Goal: Transaction & Acquisition: Subscribe to service/newsletter

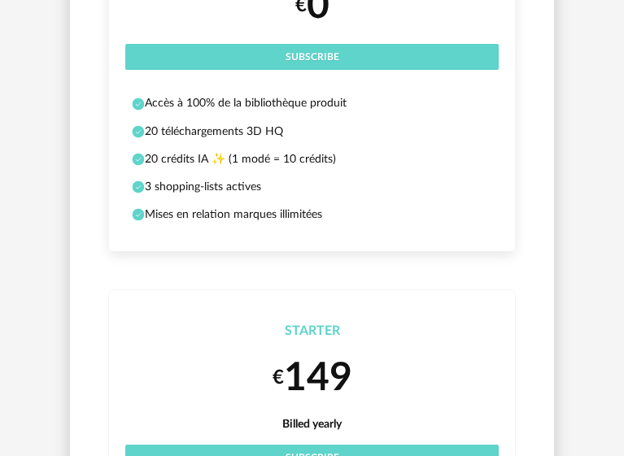
scroll to position [162, 0]
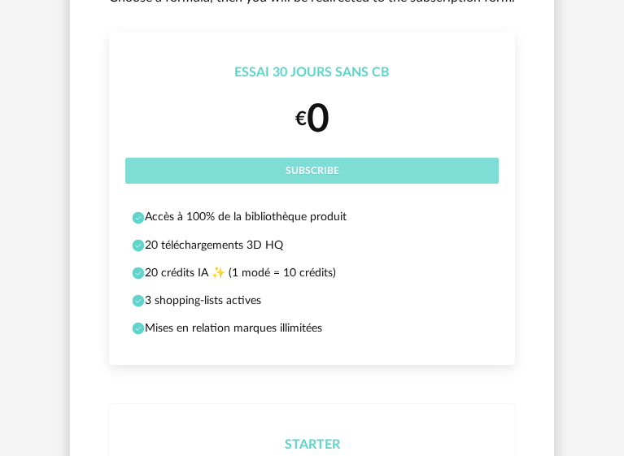
click at [345, 177] on button "Subscribe" at bounding box center [311, 171] width 373 height 26
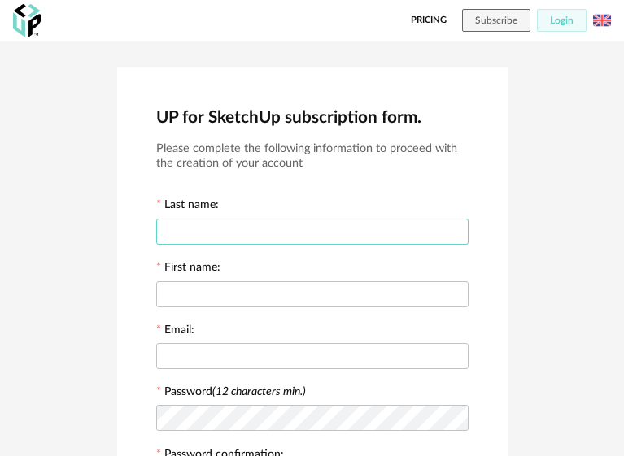
click at [266, 225] on input "text" at bounding box center [312, 232] width 312 height 26
type input "**"
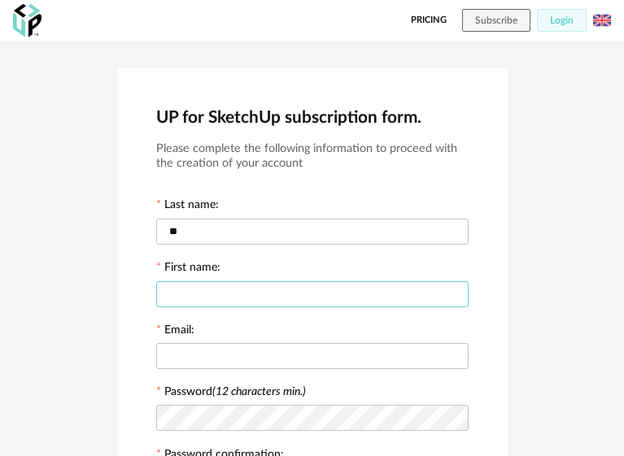
click at [318, 297] on input "text" at bounding box center [312, 294] width 312 height 26
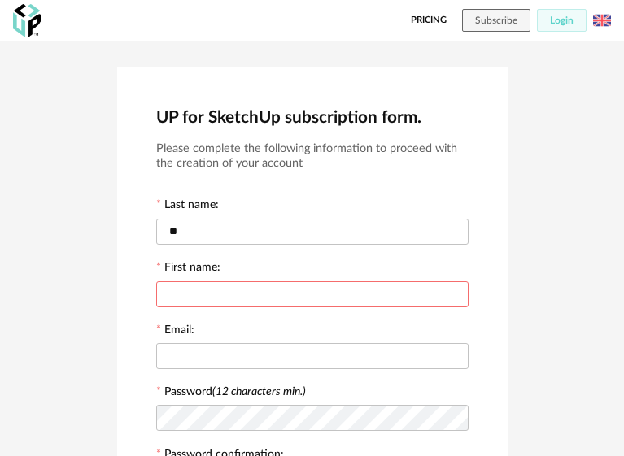
click at [328, 305] on div at bounding box center [312, 293] width 312 height 33
click at [322, 287] on input "text" at bounding box center [312, 294] width 312 height 26
type input "**"
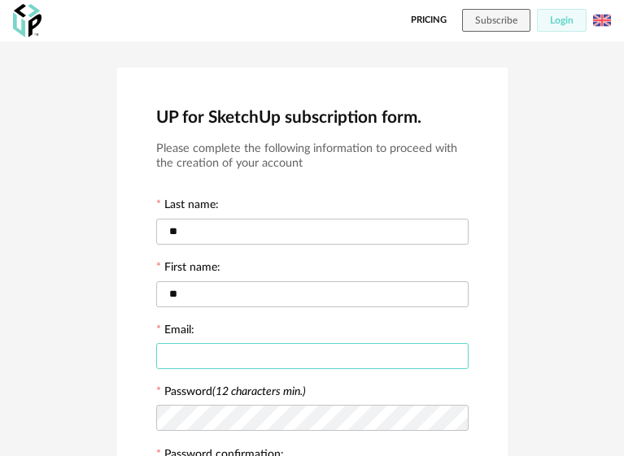
click at [351, 359] on input "text" at bounding box center [312, 356] width 312 height 26
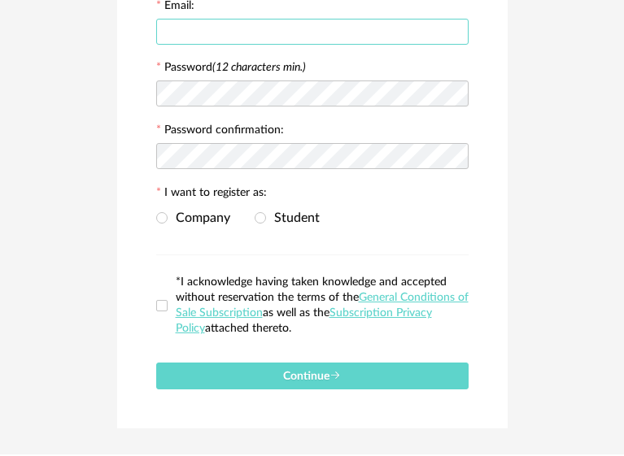
scroll to position [353, 0]
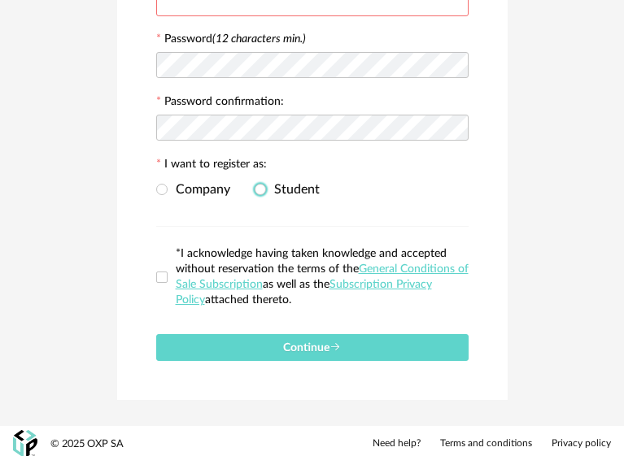
click at [293, 188] on span "Student" at bounding box center [293, 189] width 54 height 13
